Goal: Information Seeking & Learning: Learn about a topic

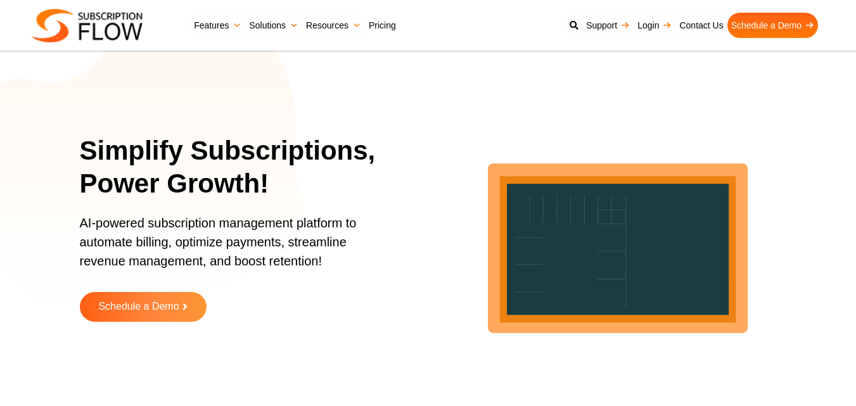
click at [385, 33] on link "Pricing" at bounding box center [382, 25] width 35 height 25
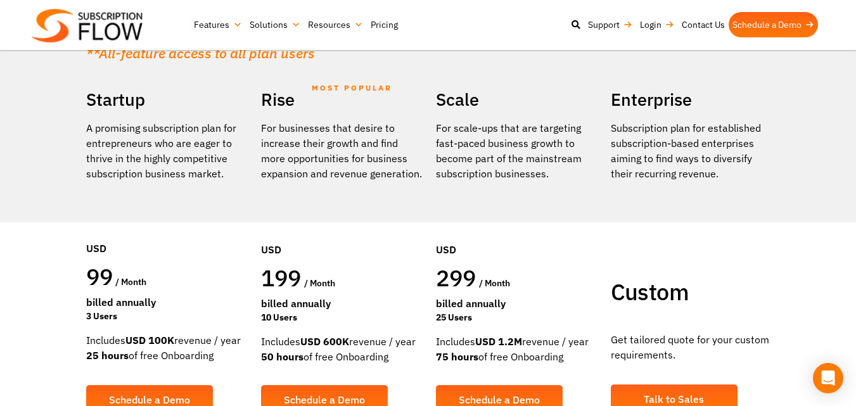
scroll to position [217, 0]
